Goal: Information Seeking & Learning: Learn about a topic

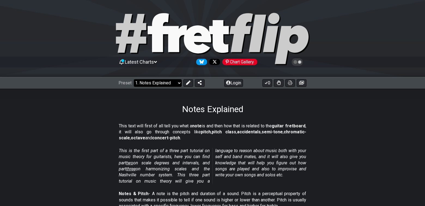
click at [179, 82] on select "Welcome to #fretflip! Initial Preset Custom Preset Minor Pentatonic Major Penta…" at bounding box center [158, 83] width 48 height 8
click at [134, 79] on select "Welcome to #fretflip! Initial Preset Custom Preset Minor Pentatonic Major Penta…" at bounding box center [158, 83] width 48 height 8
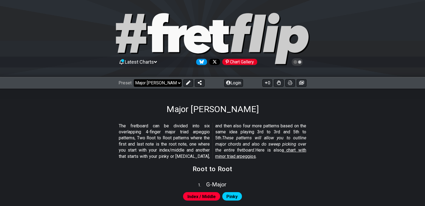
click at [178, 84] on select "Welcome to #fretflip! Initial Preset Custom Preset Minor Pentatonic Major Penta…" at bounding box center [158, 83] width 48 height 8
click at [134, 79] on select "Welcome to #fretflip! Initial Preset Custom Preset Minor Pentatonic Major Penta…" at bounding box center [158, 83] width 48 height 8
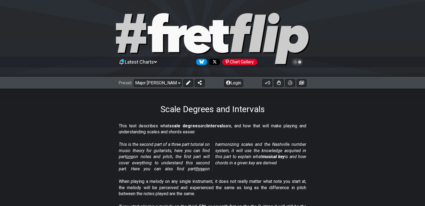
select select "/scale-degrees-and-intervals"
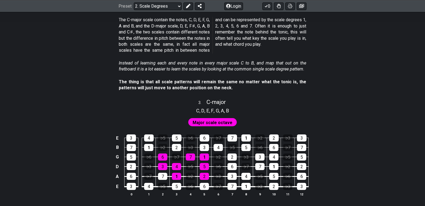
scroll to position [593, 0]
